Goal: Find specific page/section: Find specific page/section

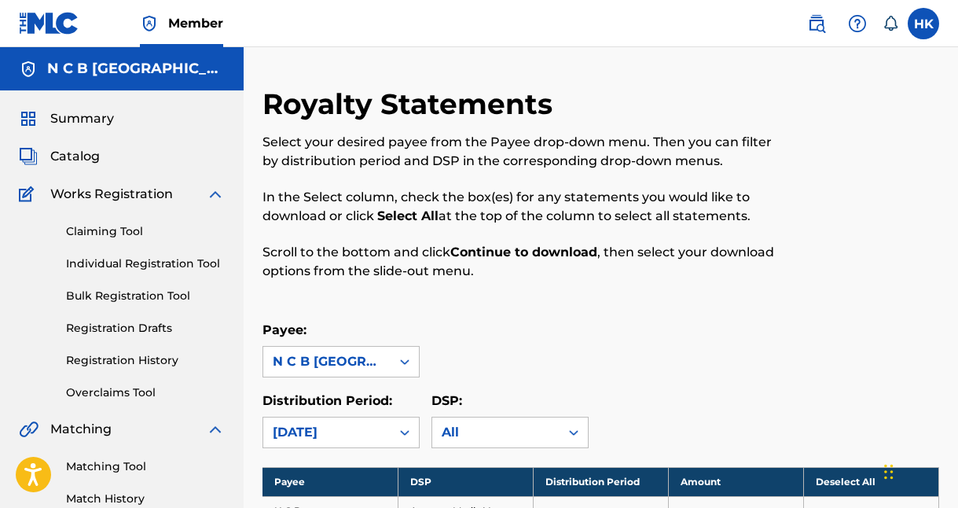
scroll to position [1133, 0]
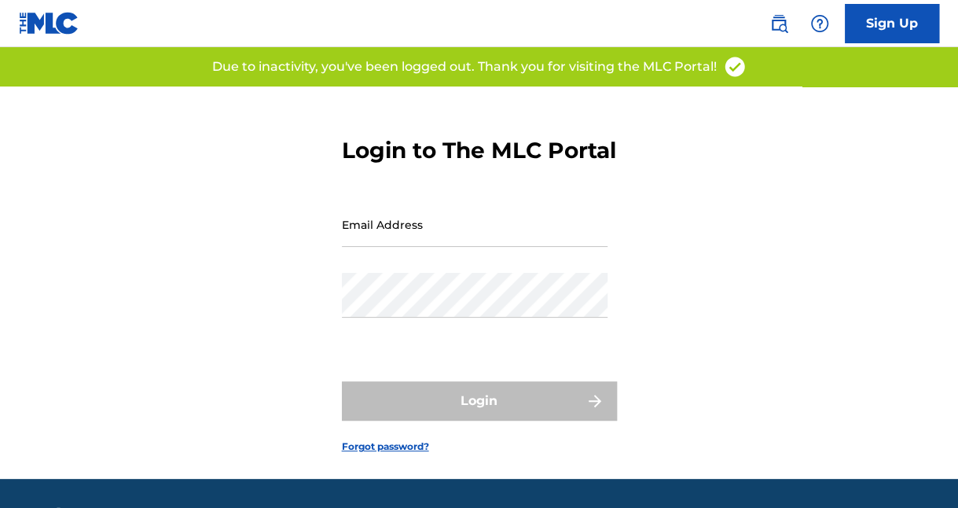
type input "[EMAIL_ADDRESS][DOMAIN_NAME]"
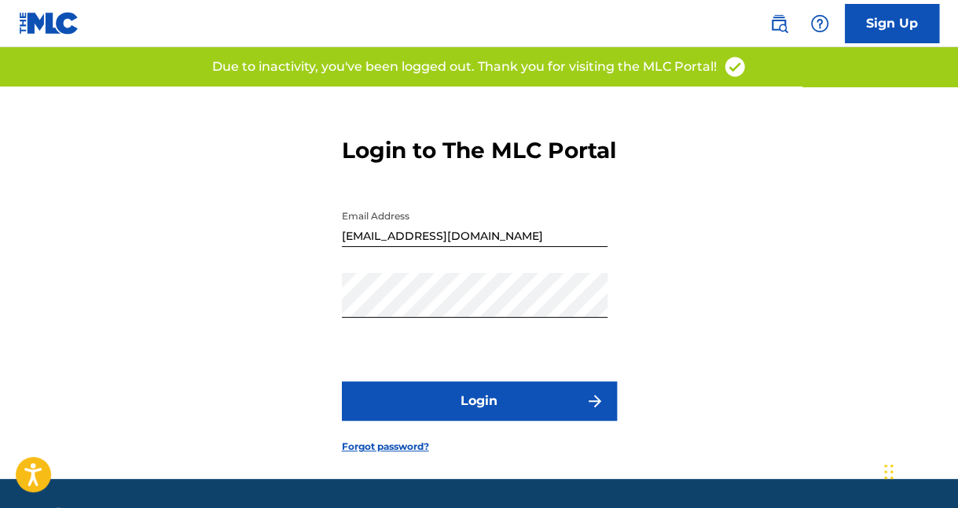
click at [475, 420] on button "Login" at bounding box center [479, 400] width 275 height 39
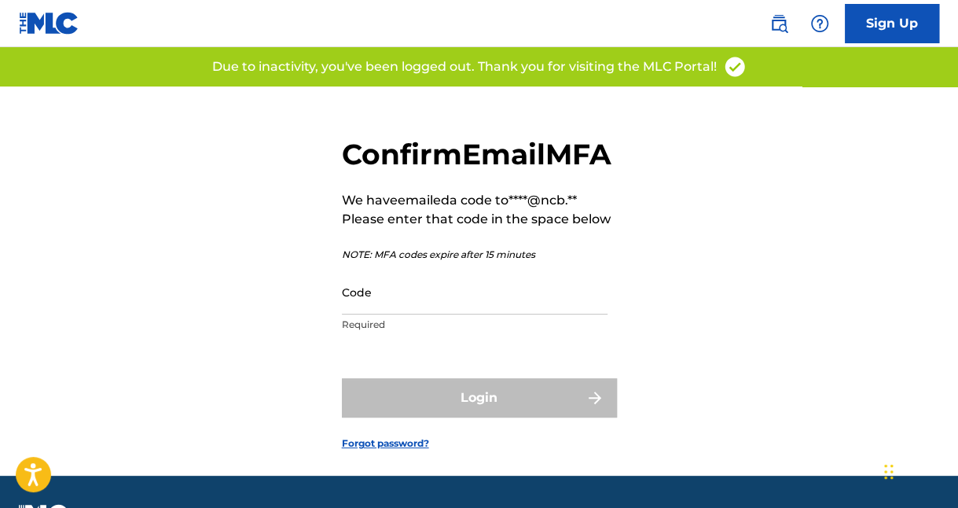
click at [454, 314] on input "Code" at bounding box center [475, 292] width 266 height 45
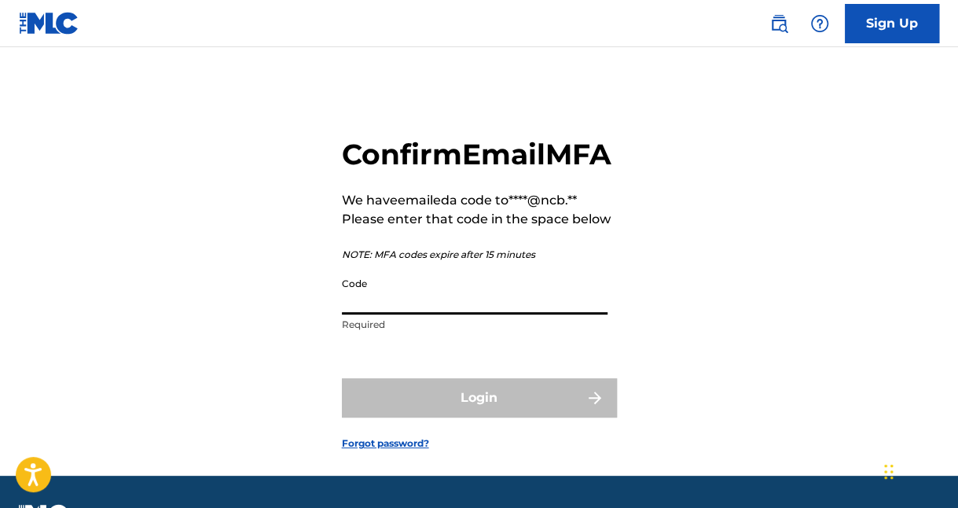
click at [468, 314] on input "Code" at bounding box center [475, 292] width 266 height 45
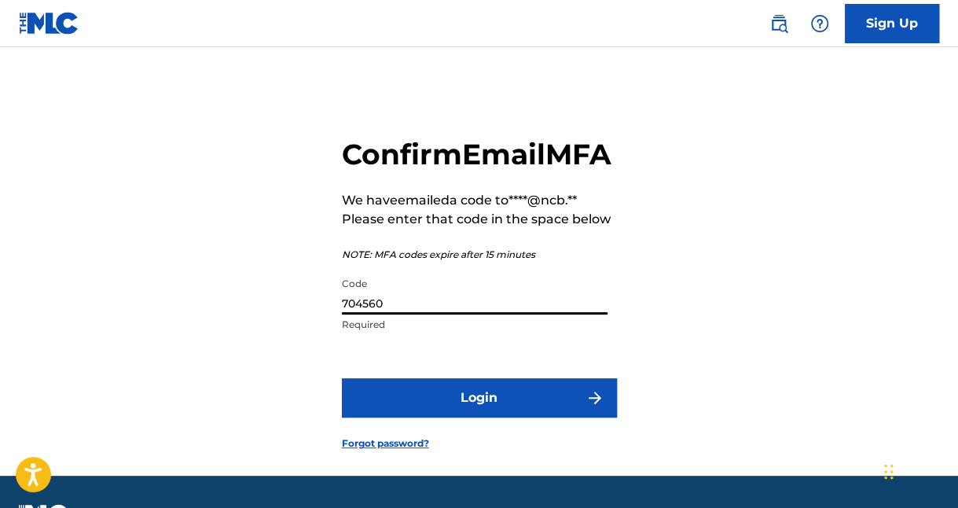
type input "704560"
click at [342, 378] on button "Login" at bounding box center [479, 397] width 275 height 39
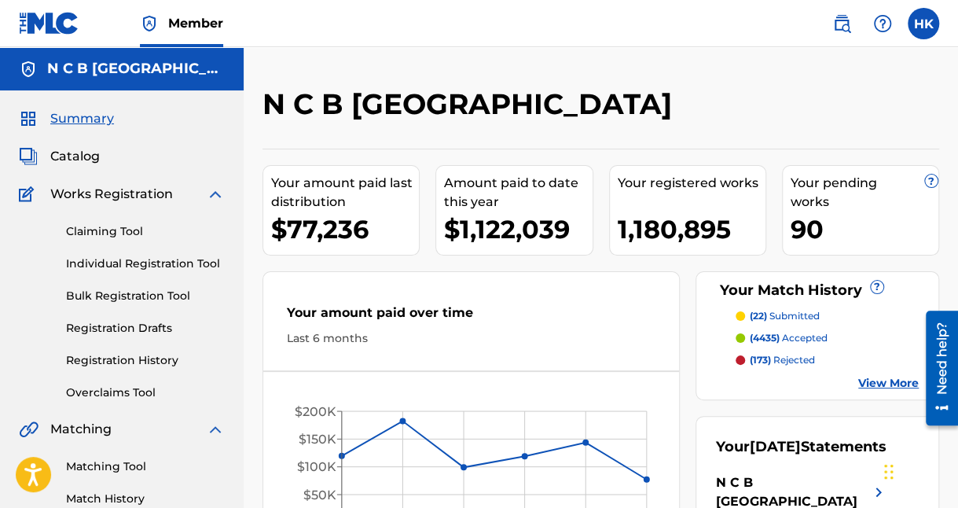
click at [92, 158] on span "Catalog" at bounding box center [75, 156] width 50 height 19
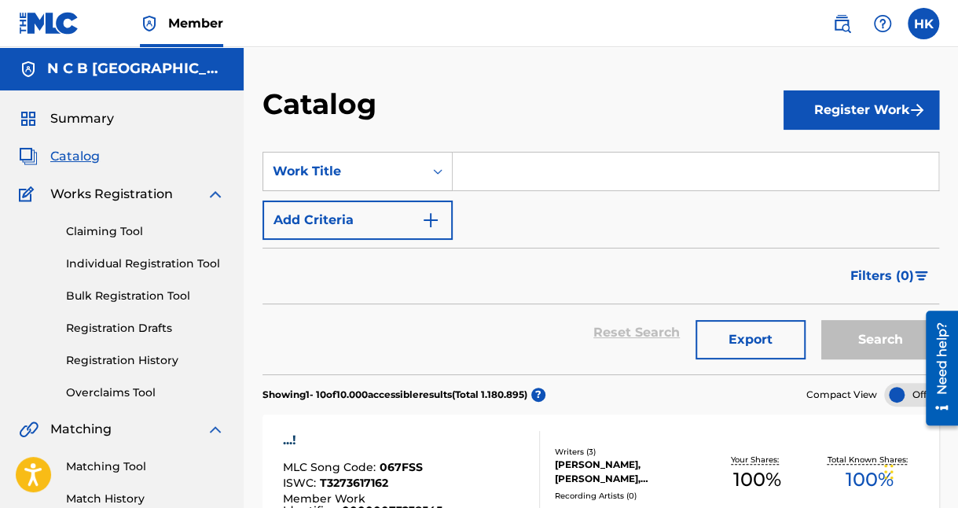
click at [514, 171] on input "Search Form" at bounding box center [696, 171] width 486 height 38
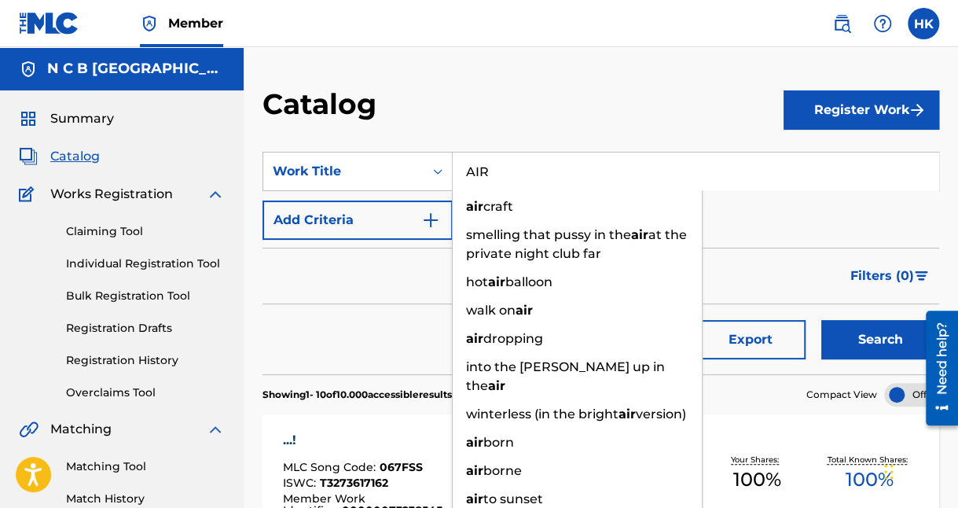
type input "AIR"
click at [441, 212] on button "Add Criteria" at bounding box center [357, 219] width 190 height 39
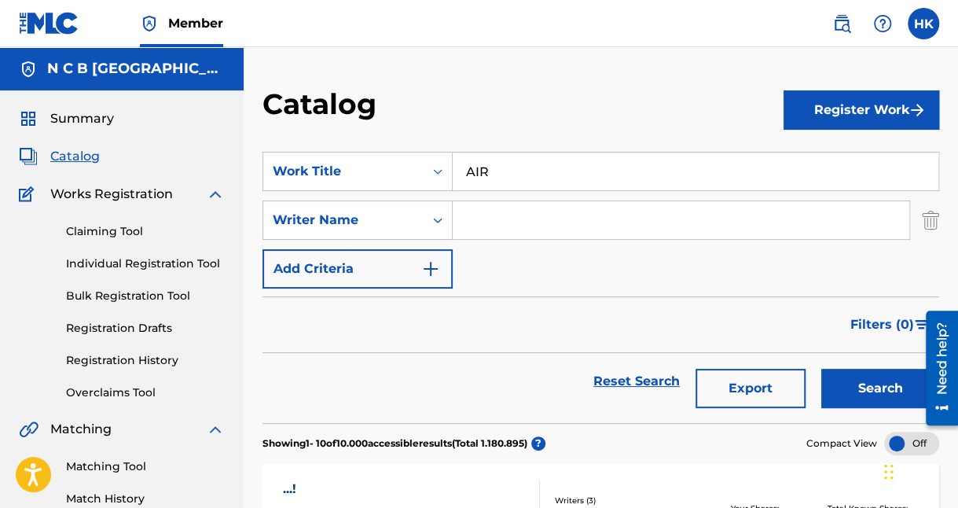
click at [556, 225] on input "Search Form" at bounding box center [681, 220] width 457 height 38
type input "SANDQVIST"
click at [821, 369] on button "Search" at bounding box center [880, 388] width 118 height 39
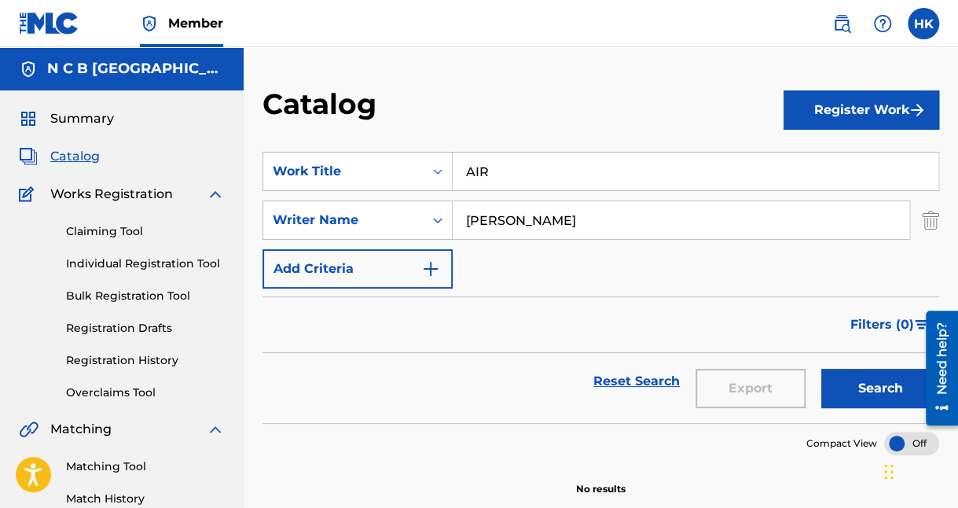
click at [856, 382] on button "Search" at bounding box center [880, 388] width 118 height 39
